Goal: Task Accomplishment & Management: Manage account settings

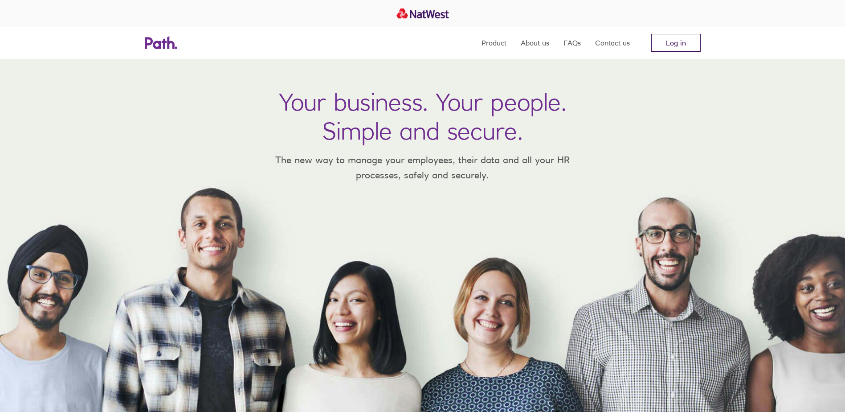
click at [672, 41] on link "Log in" at bounding box center [675, 43] width 49 height 18
click at [664, 37] on link "Log in" at bounding box center [675, 43] width 49 height 18
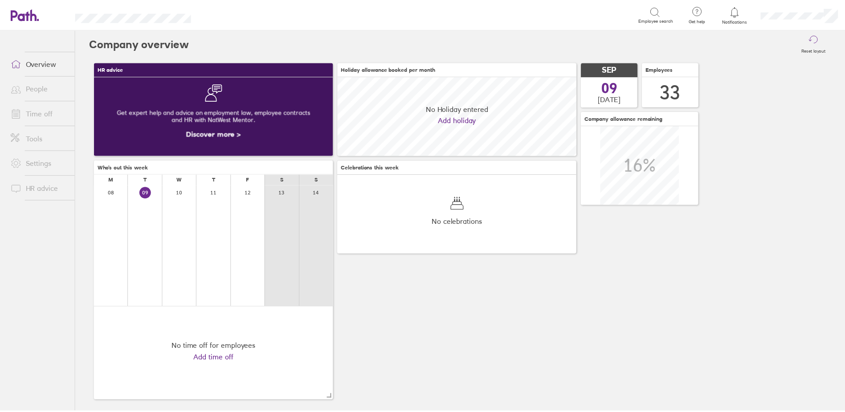
scroll to position [79, 241]
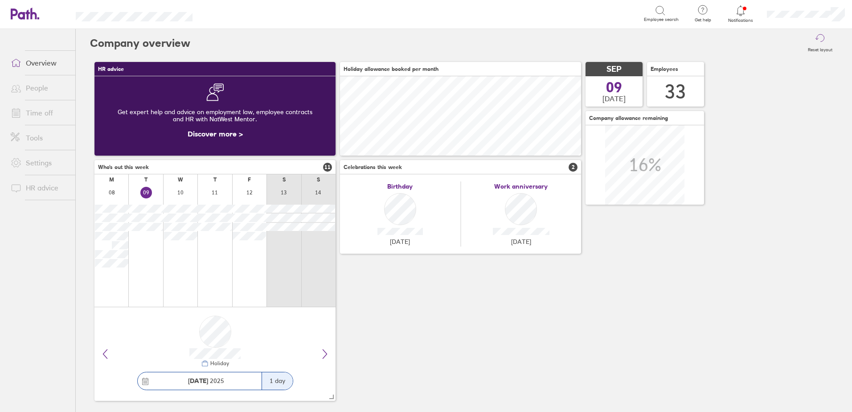
click at [744, 9] on icon at bounding box center [740, 10] width 11 height 11
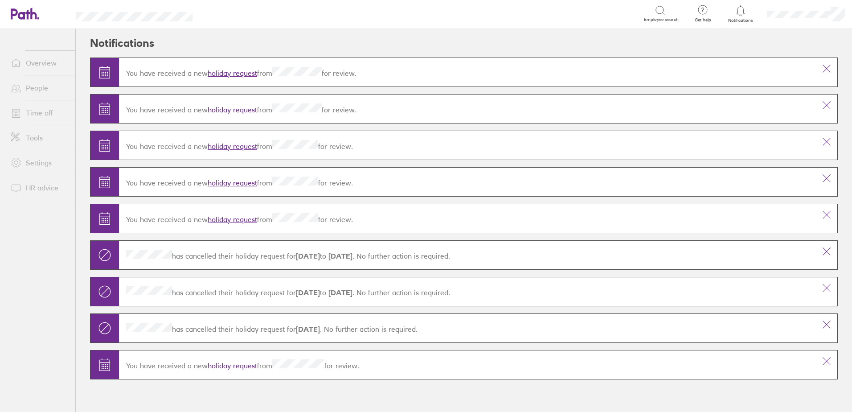
click at [232, 73] on link "holiday request" at bounding box center [232, 73] width 49 height 9
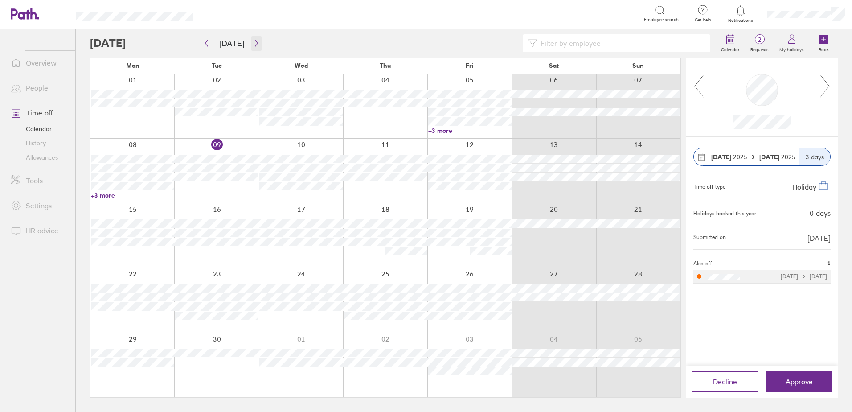
click at [251, 42] on button "button" at bounding box center [256, 43] width 11 height 15
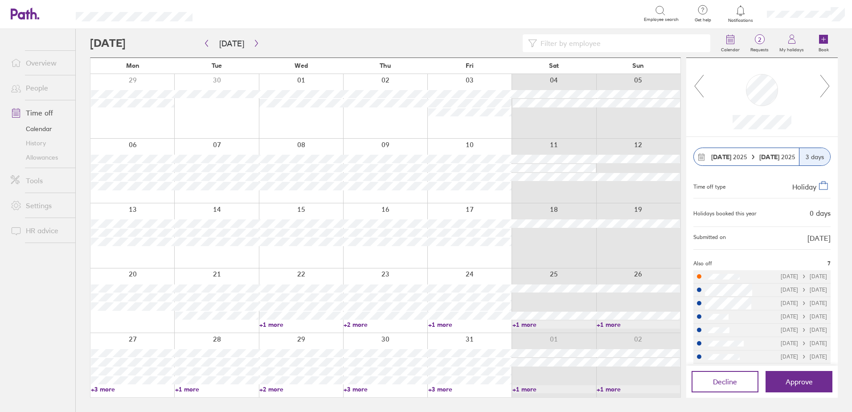
click at [275, 387] on link "+2 more" at bounding box center [300, 389] width 83 height 8
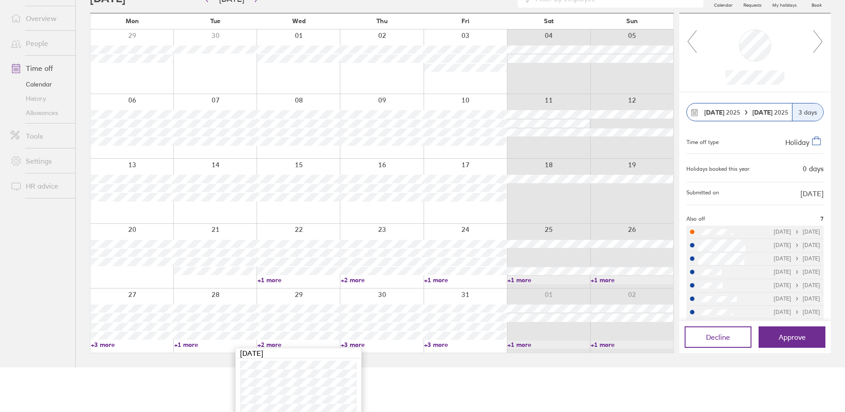
scroll to position [51, 0]
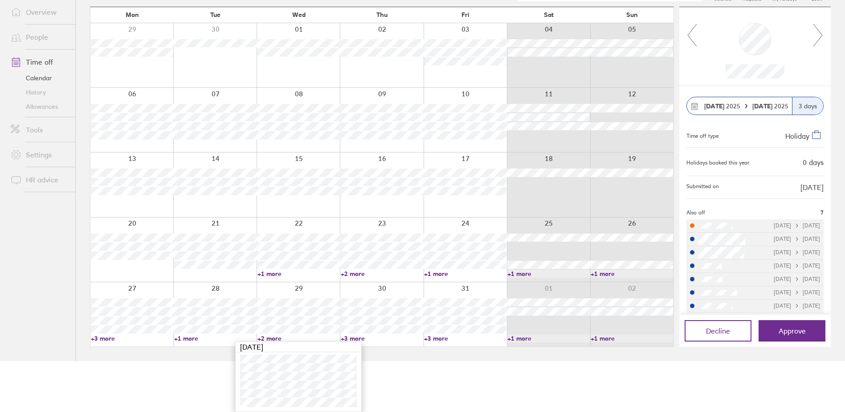
click at [360, 336] on link "+3 more" at bounding box center [382, 338] width 82 height 8
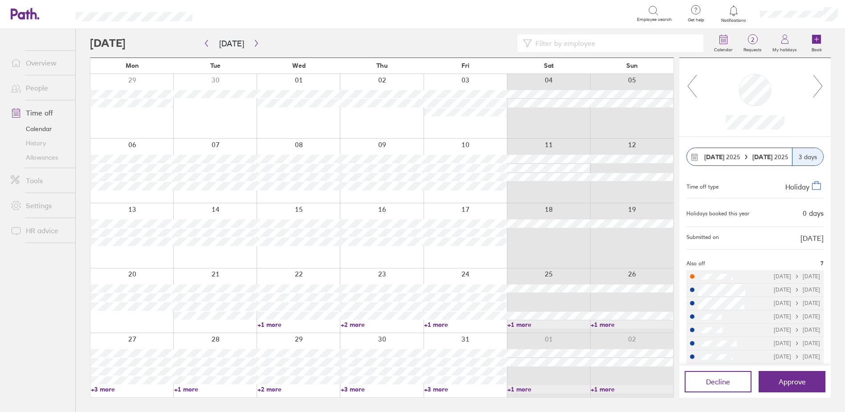
scroll to position [0, 0]
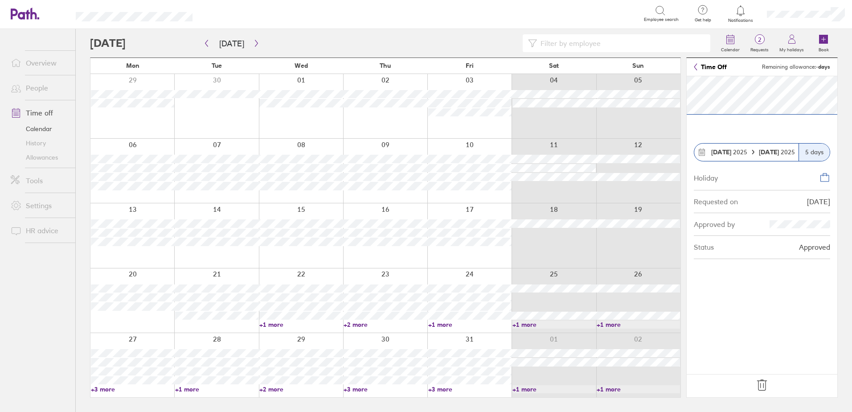
click at [355, 386] on link "+3 more" at bounding box center [384, 389] width 83 height 8
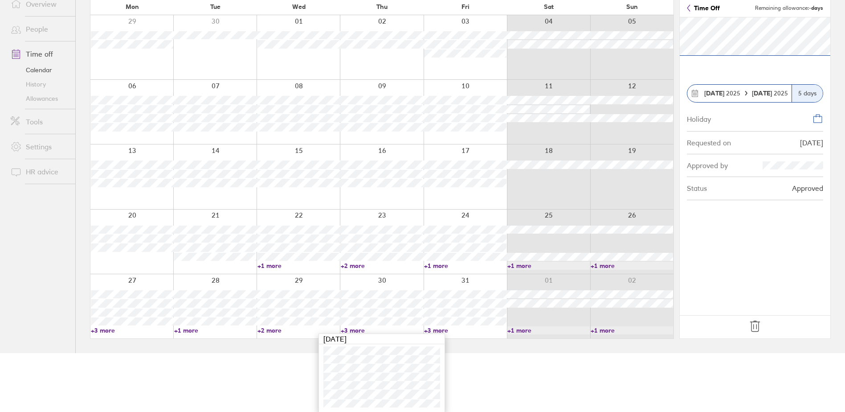
scroll to position [59, 0]
click at [693, 7] on link "Time Off" at bounding box center [703, 7] width 33 height 7
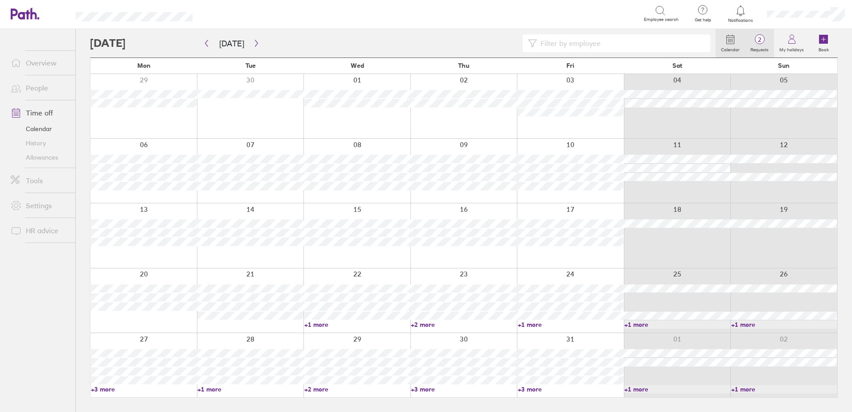
click at [763, 39] on span "2" at bounding box center [759, 39] width 29 height 7
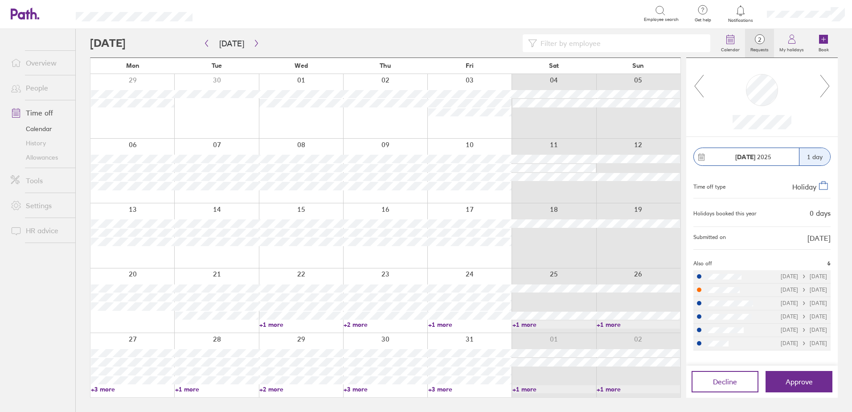
click at [107, 386] on link "+3 more" at bounding box center [132, 389] width 83 height 8
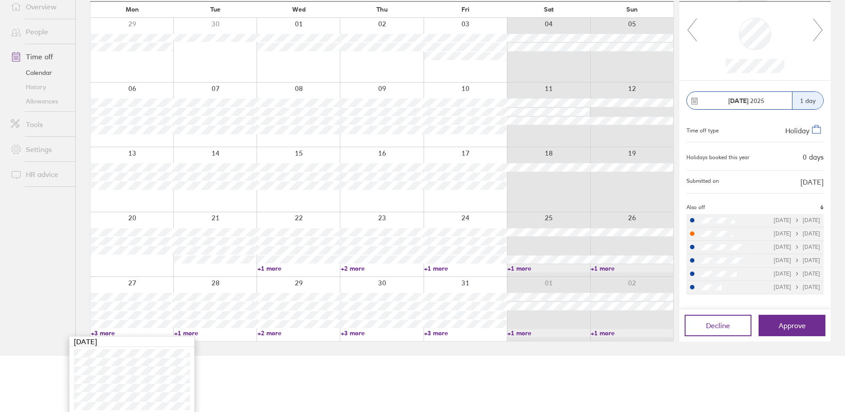
scroll to position [59, 0]
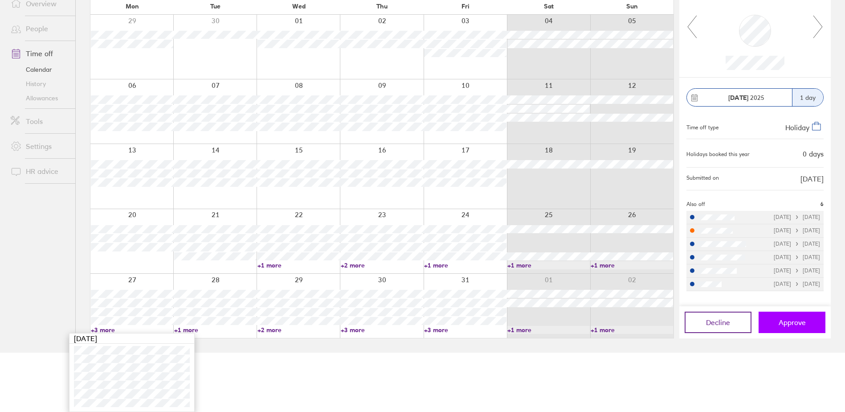
click at [806, 323] on button "Approve" at bounding box center [791, 321] width 67 height 21
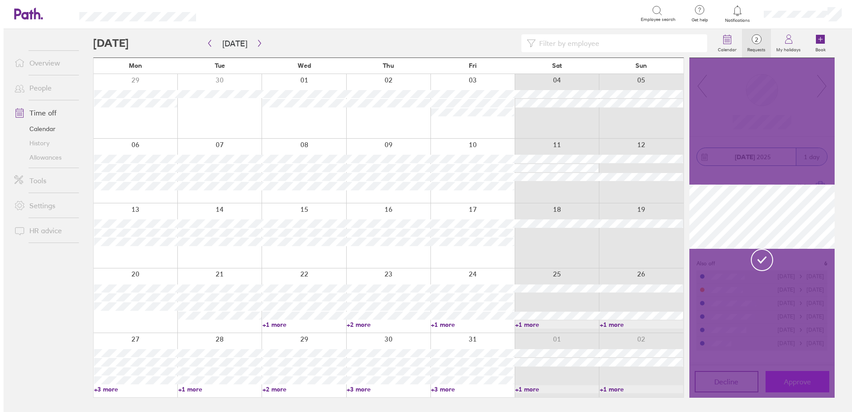
scroll to position [0, 0]
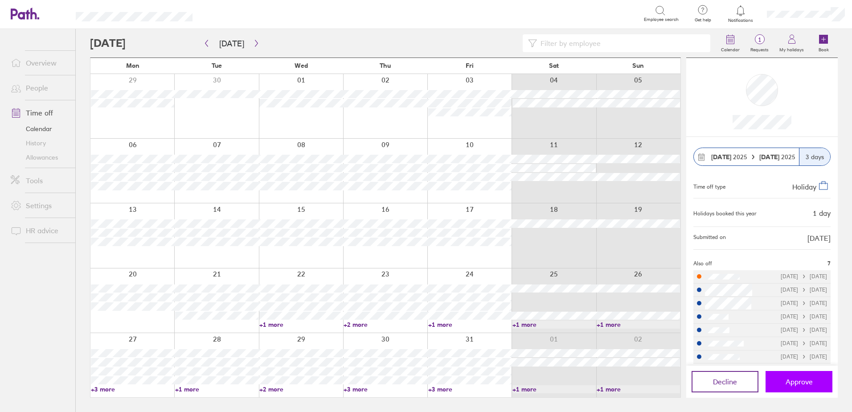
click at [800, 380] on span "Approve" at bounding box center [798, 381] width 27 height 8
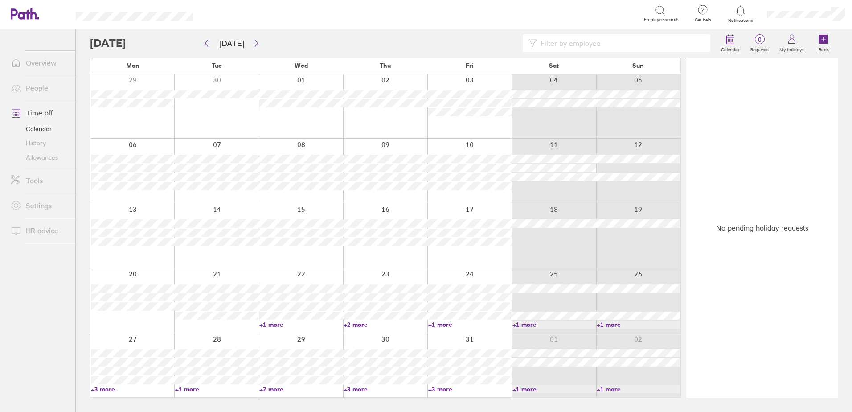
click at [34, 128] on link "Calendar" at bounding box center [40, 129] width 72 height 14
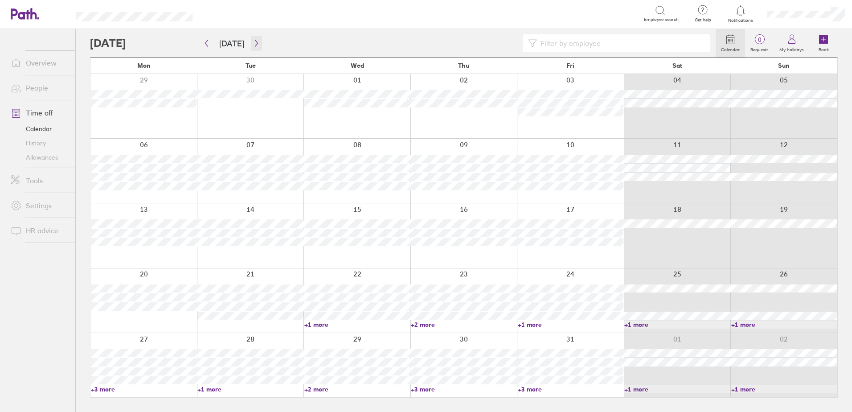
click at [256, 41] on icon "button" at bounding box center [256, 43] width 7 height 7
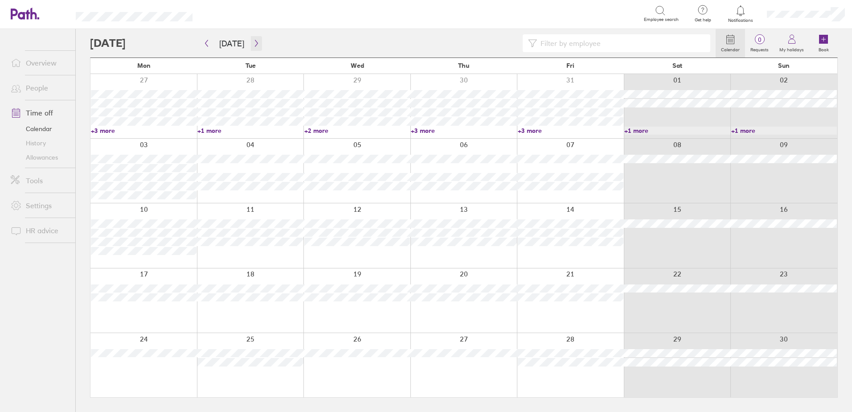
click at [256, 42] on icon "button" at bounding box center [256, 43] width 7 height 7
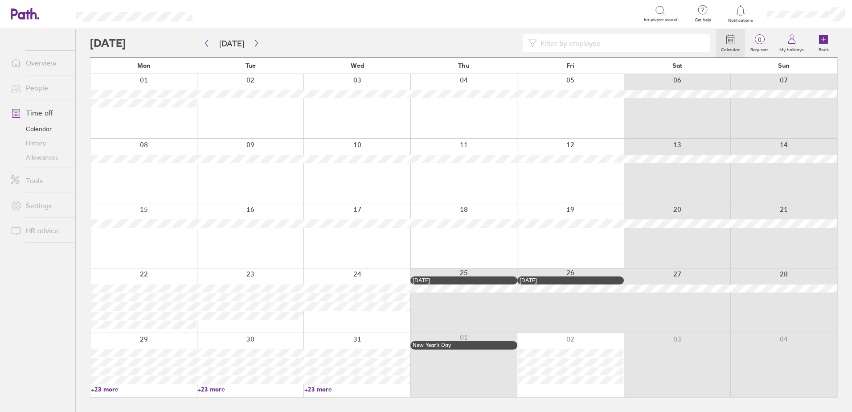
drag, startPoint x: 821, startPoint y: 40, endPoint x: 676, endPoint y: 408, distance: 395.3
click at [821, 40] on icon at bounding box center [823, 39] width 9 height 9
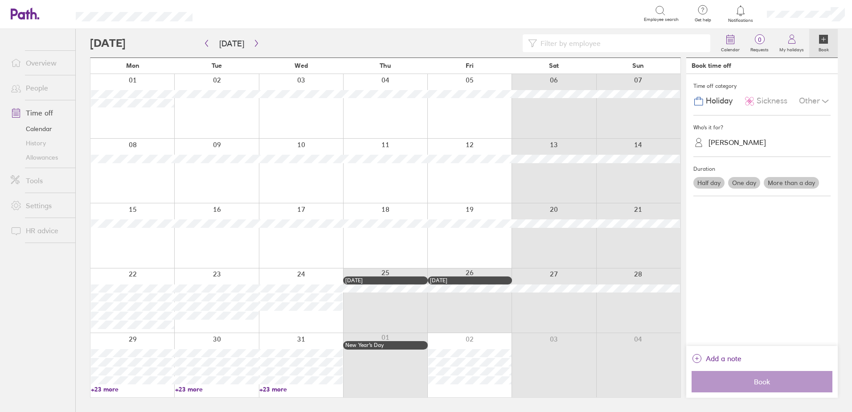
click at [730, 141] on div "Natalie Richardson" at bounding box center [736, 142] width 57 height 8
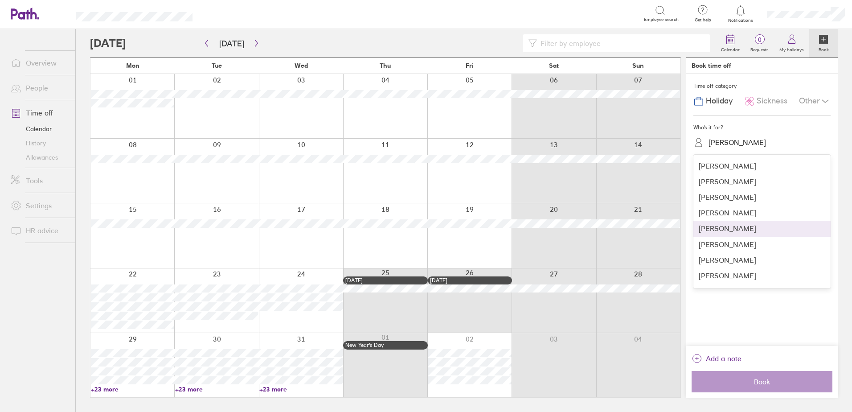
scroll to position [356, 0]
click at [733, 231] on div "Nicole Bramald" at bounding box center [761, 231] width 137 height 16
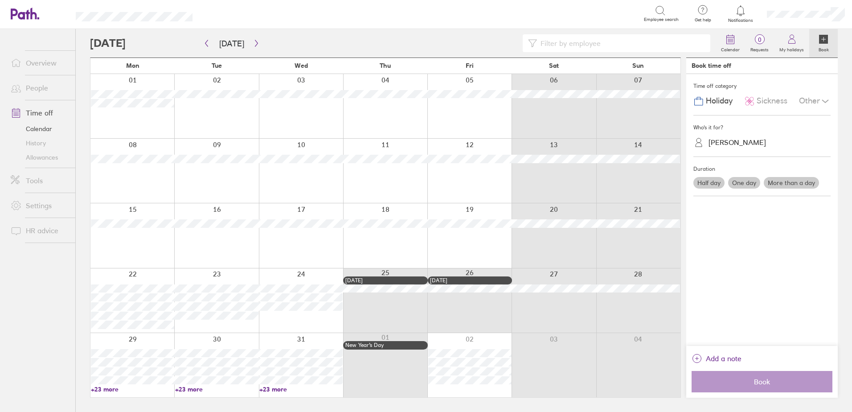
click at [756, 181] on label "One day" at bounding box center [744, 183] width 32 height 12
click at [0, 0] on input "One day" at bounding box center [0, 0] width 0 height 0
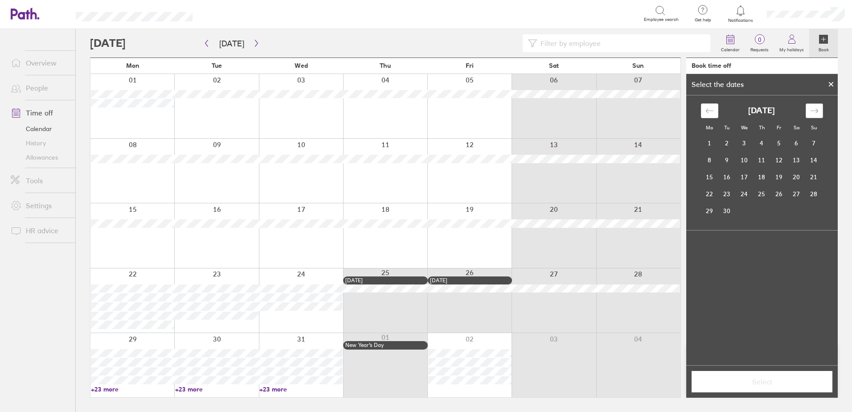
click at [816, 114] on icon "Move forward to switch to the next month." at bounding box center [814, 110] width 8 height 8
click at [815, 112] on icon "Move forward to switch to the next month." at bounding box center [814, 110] width 8 height 8
click at [710, 207] on td "29" at bounding box center [709, 210] width 17 height 17
click at [771, 379] on span "Select" at bounding box center [761, 381] width 128 height 8
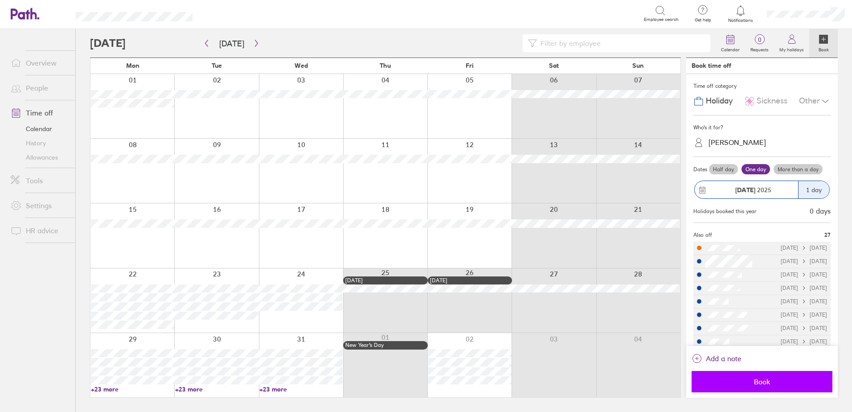
click at [766, 380] on span "Book" at bounding box center [761, 381] width 128 height 8
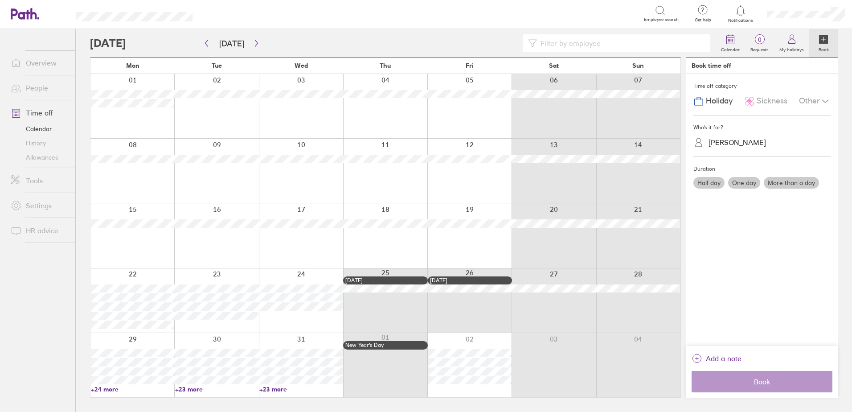
click at [740, 184] on label "One day" at bounding box center [744, 183] width 32 height 12
click at [0, 0] on input "One day" at bounding box center [0, 0] width 0 height 0
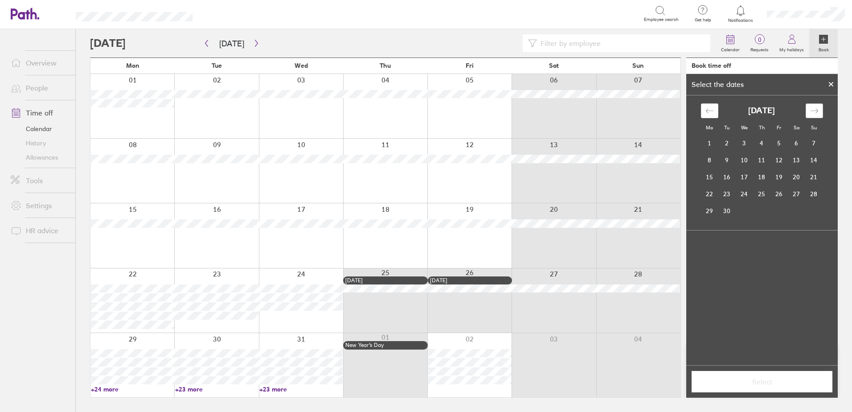
click at [821, 107] on div "Move forward to switch to the next month." at bounding box center [813, 110] width 17 height 15
click at [819, 108] on div "Move forward to switch to the next month." at bounding box center [813, 110] width 17 height 15
click at [818, 108] on div "Move forward to switch to the next month." at bounding box center [813, 110] width 17 height 15
click at [744, 215] on td "31" at bounding box center [743, 210] width 17 height 17
click at [750, 378] on span "Select" at bounding box center [761, 381] width 128 height 8
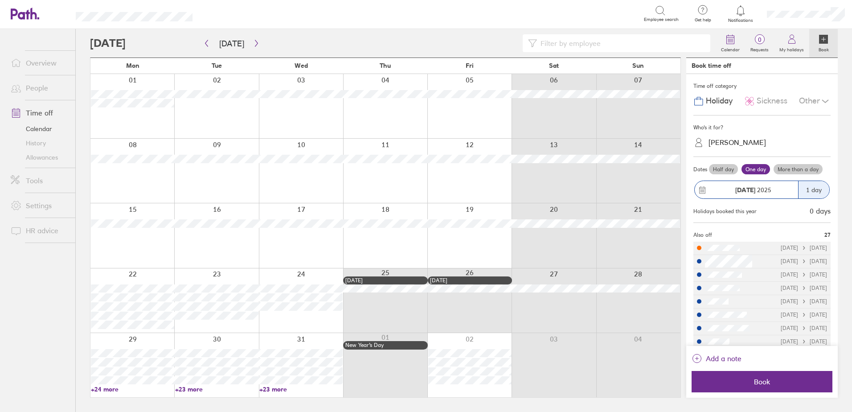
click at [750, 378] on span "Book" at bounding box center [761, 381] width 128 height 8
